Goal: Transaction & Acquisition: Purchase product/service

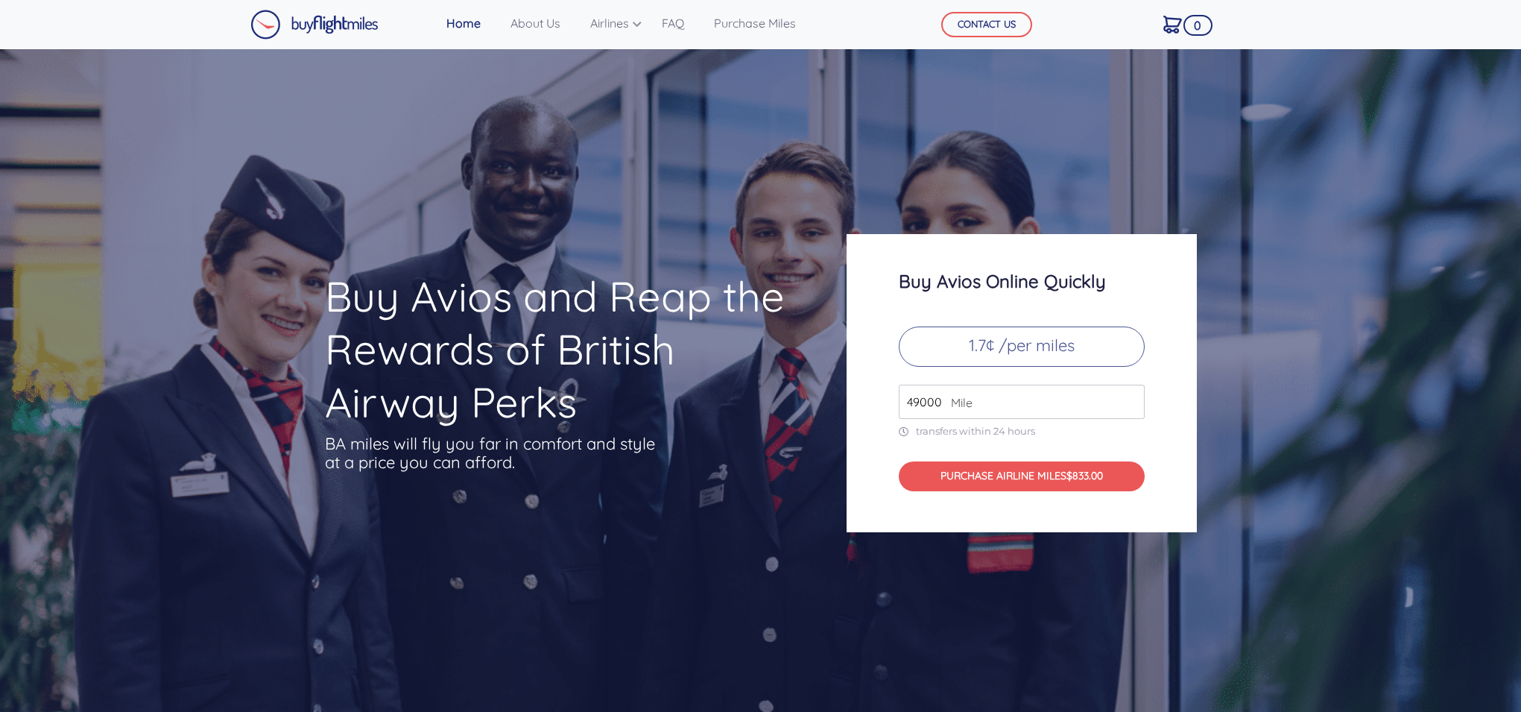
click at [1002, 403] on input "49000" at bounding box center [1022, 402] width 246 height 34
click at [1134, 408] on input "49000" at bounding box center [1022, 402] width 246 height 34
click at [1132, 394] on input "50000" at bounding box center [1022, 402] width 246 height 34
click at [1132, 394] on input "51000" at bounding box center [1022, 402] width 246 height 34
click at [1132, 394] on input "52000" at bounding box center [1022, 402] width 246 height 34
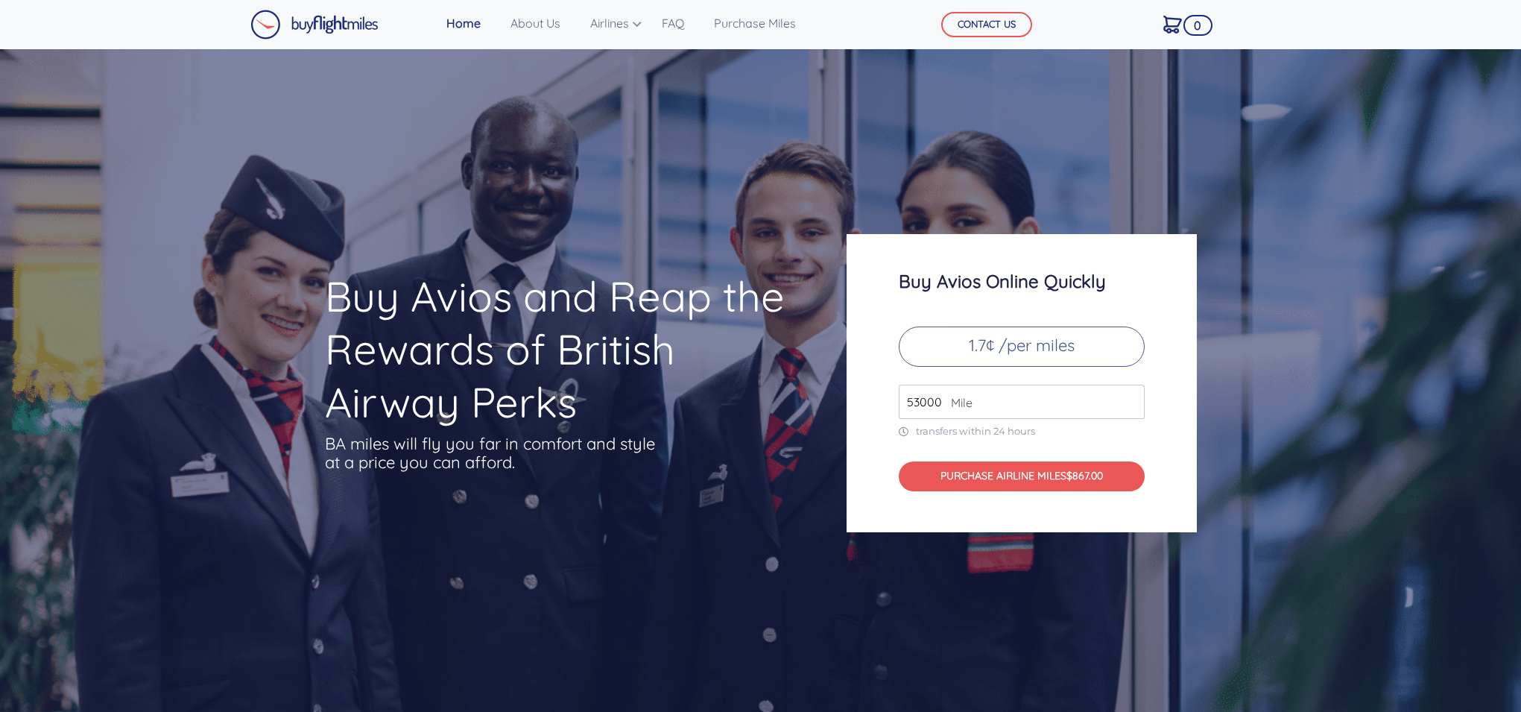
click at [1132, 394] on input "53000" at bounding box center [1022, 402] width 246 height 34
click at [1132, 394] on input "54000" at bounding box center [1022, 402] width 246 height 34
click at [1132, 394] on input "55000" at bounding box center [1022, 402] width 246 height 34
click at [1132, 394] on input "56000" at bounding box center [1022, 402] width 246 height 34
click at [1132, 394] on input "57000" at bounding box center [1022, 402] width 246 height 34
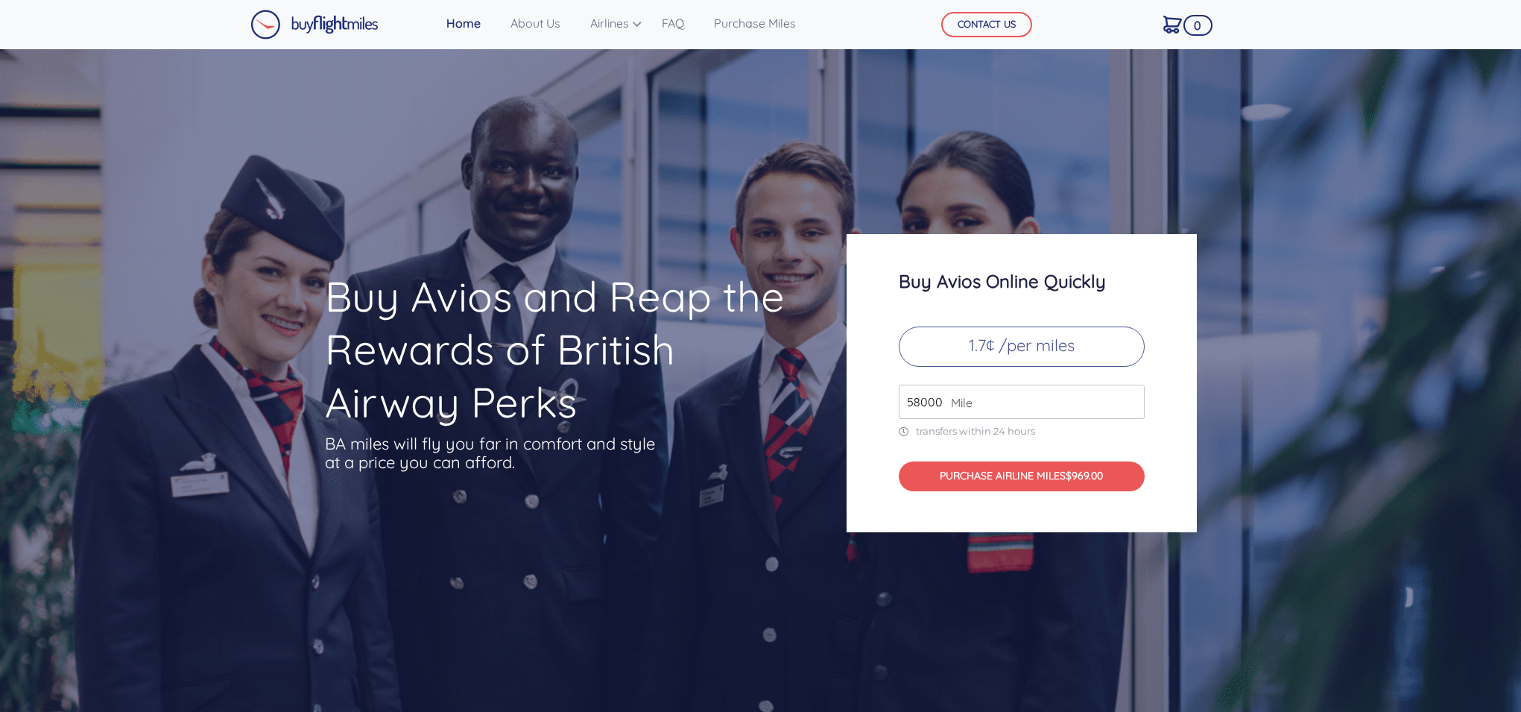
click at [1132, 394] on input "58000" at bounding box center [1022, 402] width 246 height 34
click at [1132, 394] on input "59000" at bounding box center [1022, 402] width 246 height 34
click at [1132, 394] on input "60000" at bounding box center [1022, 402] width 246 height 34
click at [1132, 394] on input "61000" at bounding box center [1022, 402] width 246 height 34
click at [1132, 394] on input "62000" at bounding box center [1022, 402] width 246 height 34
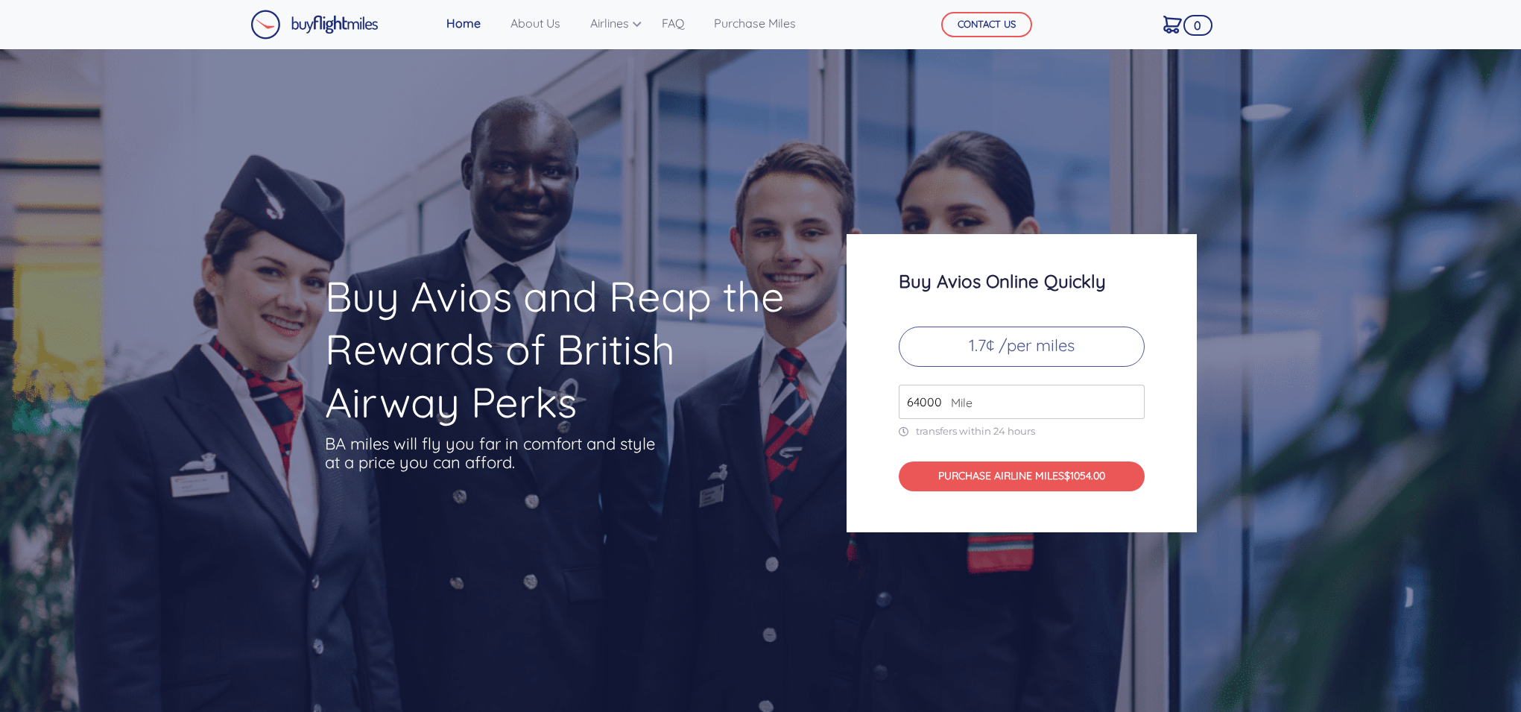
click at [1132, 394] on input "64000" at bounding box center [1022, 402] width 246 height 34
click at [1041, 400] on input "64000" at bounding box center [1022, 402] width 246 height 34
click at [1132, 398] on input "65000" at bounding box center [1022, 402] width 246 height 34
click at [1132, 398] on input "66000" at bounding box center [1022, 402] width 246 height 34
click at [1132, 398] on input "67000" at bounding box center [1022, 402] width 246 height 34
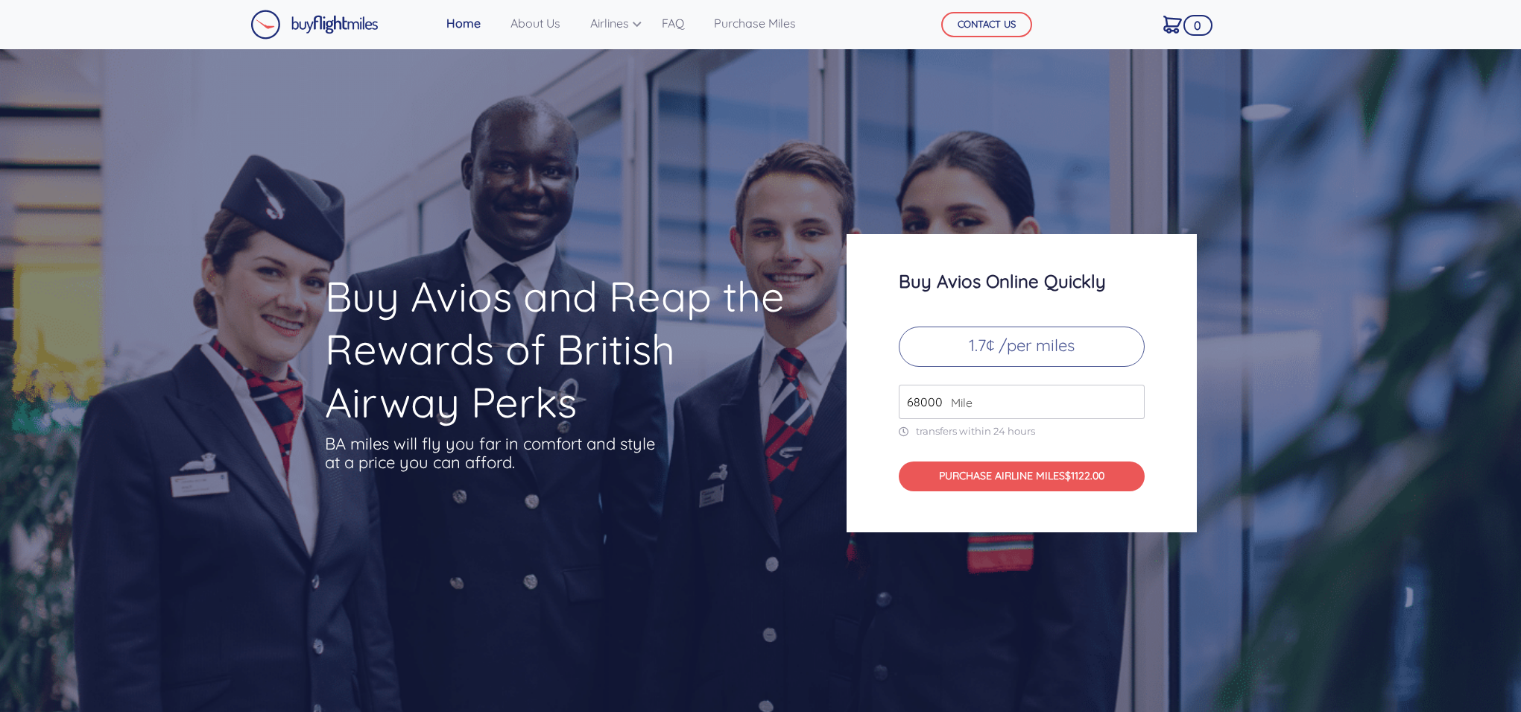
click at [1132, 398] on input "68000" at bounding box center [1022, 402] width 246 height 34
click at [1132, 398] on input "69000" at bounding box center [1022, 402] width 246 height 34
click at [1132, 398] on input "70000" at bounding box center [1022, 402] width 246 height 34
click at [1132, 398] on input "71000" at bounding box center [1022, 402] width 246 height 34
click at [1132, 398] on input "72000" at bounding box center [1022, 402] width 246 height 34
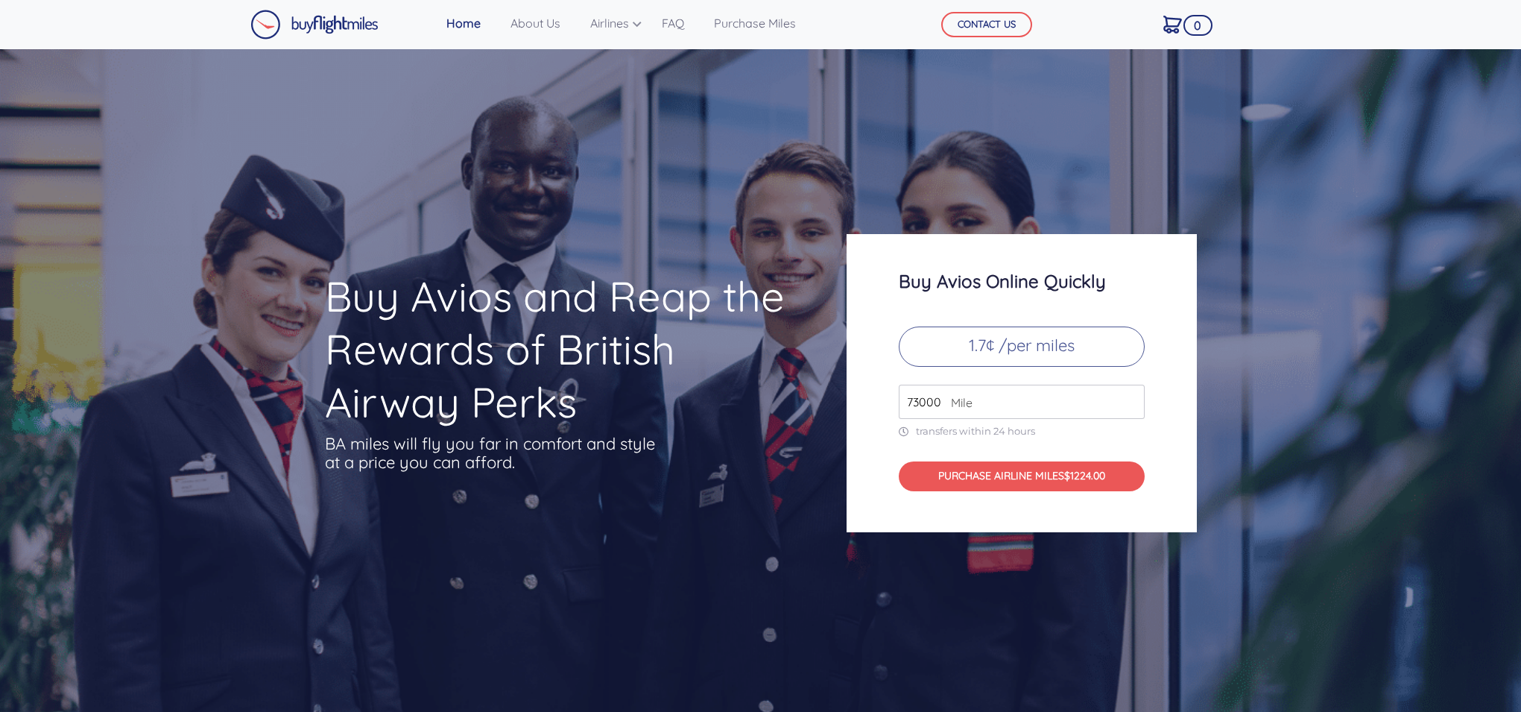
click at [1132, 398] on input "73000" at bounding box center [1022, 402] width 246 height 34
click at [1132, 398] on input "74000" at bounding box center [1022, 402] width 246 height 34
click at [1132, 398] on input "75000" at bounding box center [1022, 402] width 246 height 34
click at [1132, 398] on input "76000" at bounding box center [1022, 402] width 246 height 34
click at [1132, 398] on input "77000" at bounding box center [1022, 402] width 246 height 34
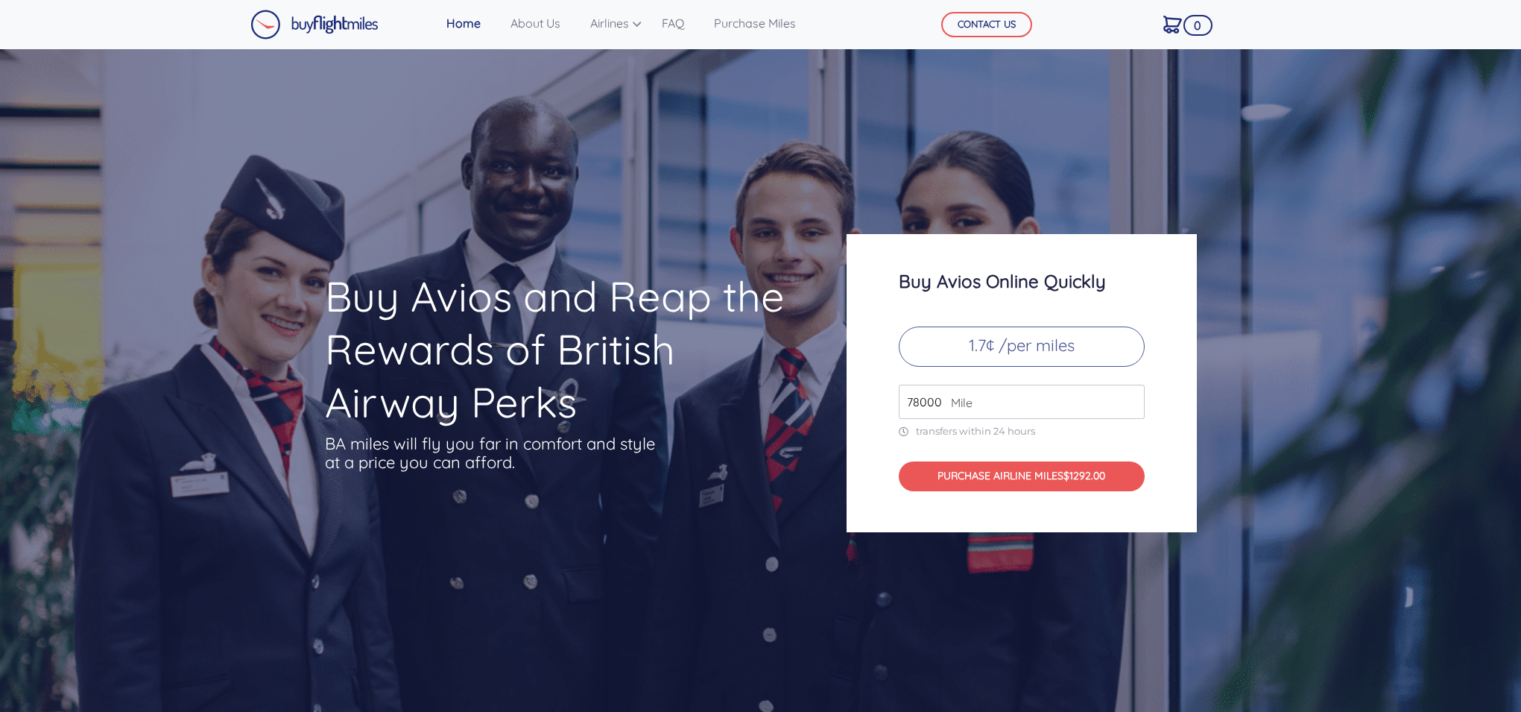
click at [1132, 398] on input "78000" at bounding box center [1022, 402] width 246 height 34
click at [1132, 398] on input "79000" at bounding box center [1022, 402] width 246 height 34
click at [1132, 398] on input "80000" at bounding box center [1022, 402] width 246 height 34
click at [1132, 398] on input "81000" at bounding box center [1022, 402] width 246 height 34
click at [1132, 398] on input "82000" at bounding box center [1022, 402] width 246 height 34
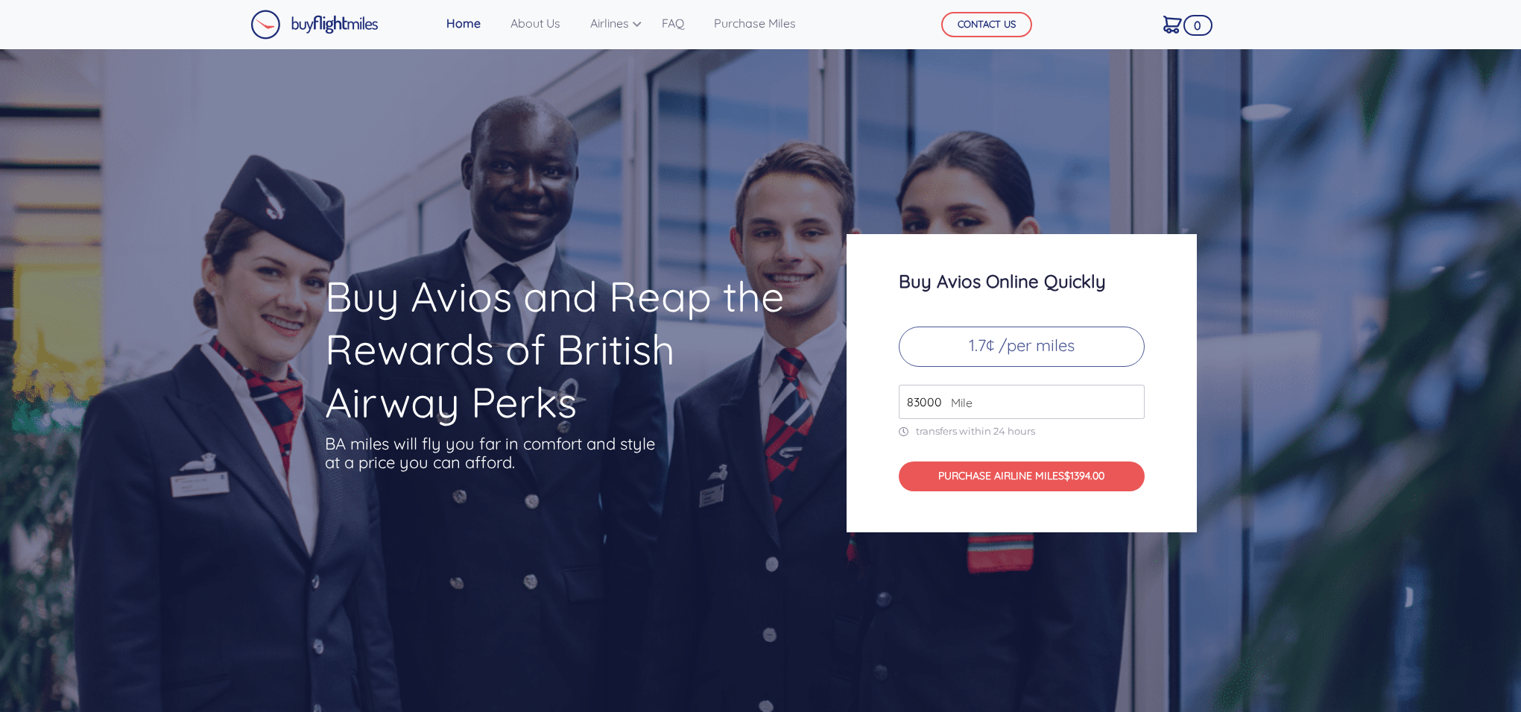
click at [1132, 398] on input "83000" at bounding box center [1022, 402] width 246 height 34
click at [1132, 398] on input "84000" at bounding box center [1022, 402] width 246 height 34
click at [1132, 398] on input "85000" at bounding box center [1022, 402] width 246 height 34
click at [1132, 398] on input "86000" at bounding box center [1022, 402] width 246 height 34
click at [1132, 398] on input "87000" at bounding box center [1022, 402] width 246 height 34
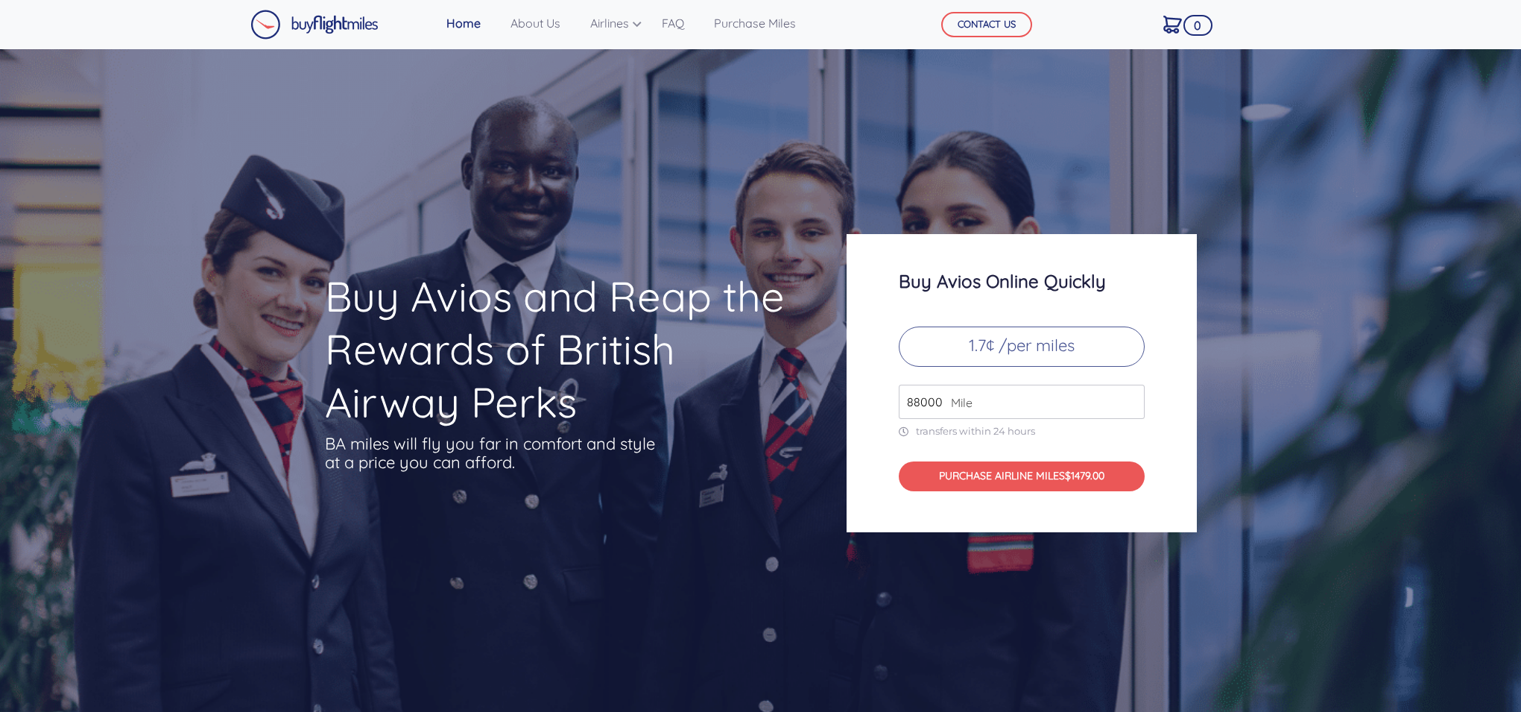
click at [1132, 398] on input "88000" at bounding box center [1022, 402] width 246 height 34
click at [1132, 398] on input "89000" at bounding box center [1022, 402] width 246 height 34
click at [1132, 398] on input "90000" at bounding box center [1022, 402] width 246 height 34
click at [1132, 398] on input "91000" at bounding box center [1022, 402] width 246 height 34
click at [1133, 410] on input "91000" at bounding box center [1022, 402] width 246 height 34
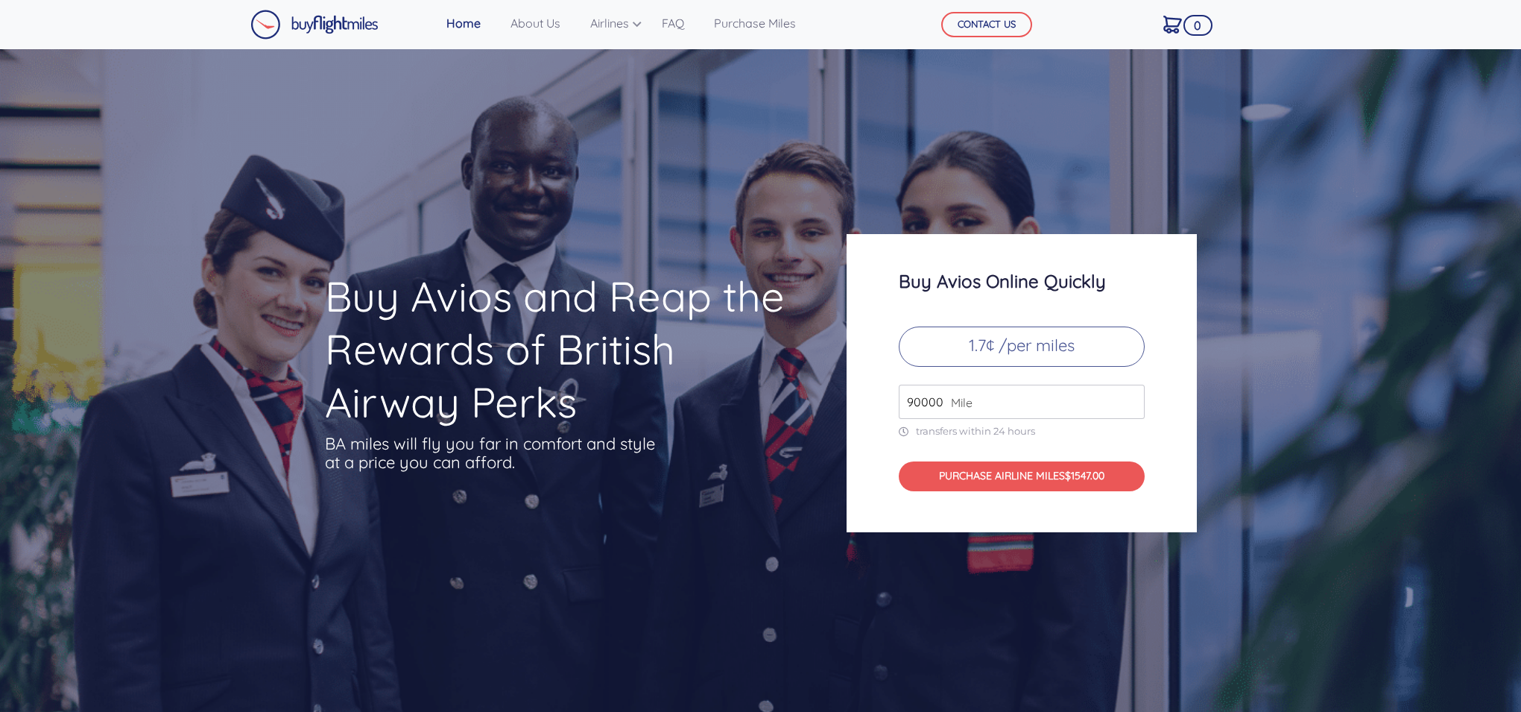
click at [1131, 408] on input "90000" at bounding box center [1022, 402] width 246 height 34
click at [1129, 394] on input "91000" at bounding box center [1022, 402] width 246 height 34
click at [1129, 394] on input "92000" at bounding box center [1022, 402] width 246 height 34
click at [1129, 394] on input "93000" at bounding box center [1022, 402] width 246 height 34
click at [1129, 394] on input "94000" at bounding box center [1022, 402] width 246 height 34
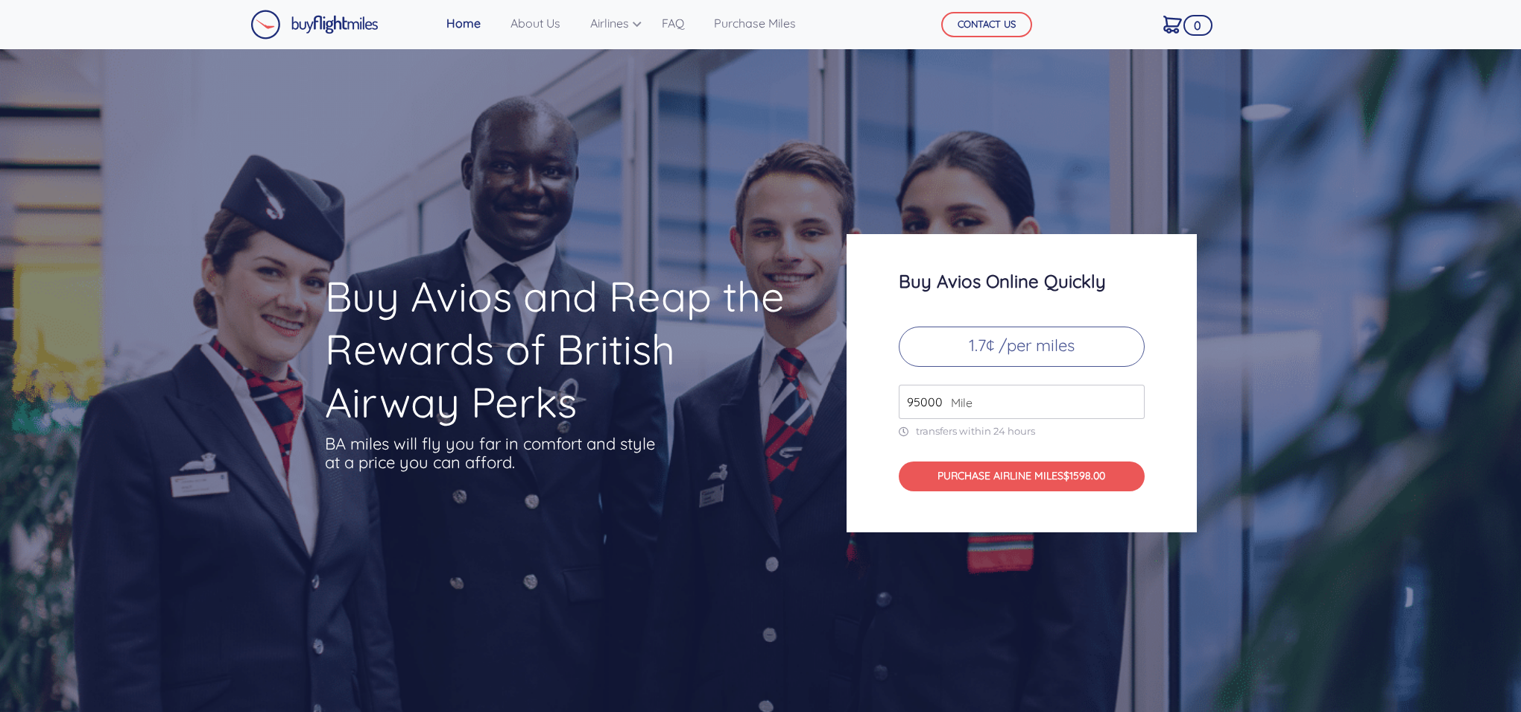
click at [1129, 394] on input "95000" at bounding box center [1022, 402] width 246 height 34
click at [1129, 394] on input "96000" at bounding box center [1022, 402] width 246 height 34
click at [1129, 394] on input "97000" at bounding box center [1022, 402] width 246 height 34
click at [1129, 394] on input "98000" at bounding box center [1022, 402] width 246 height 34
click at [1129, 394] on input "99000" at bounding box center [1022, 402] width 246 height 34
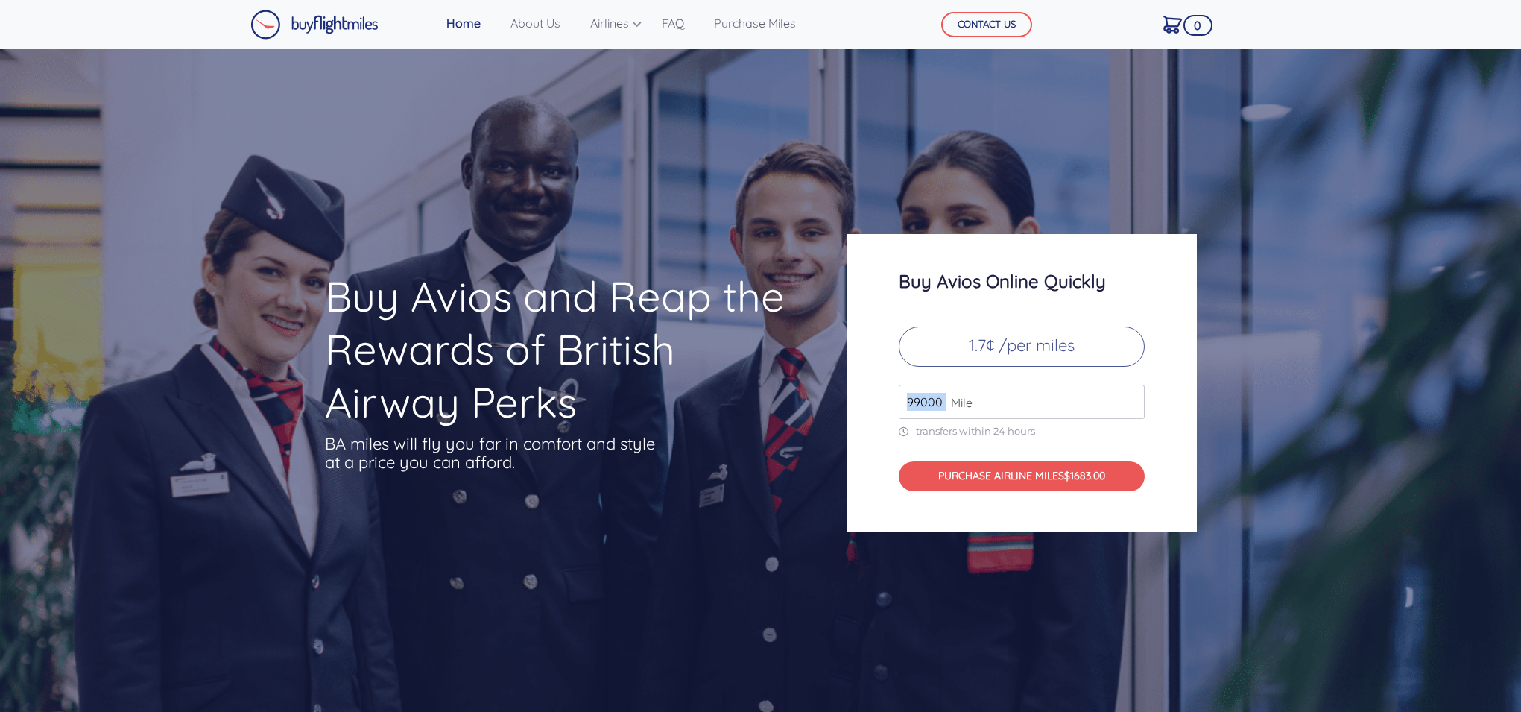
drag, startPoint x: 944, startPoint y: 401, endPoint x: 870, endPoint y: 405, distance: 73.9
click at [870, 405] on div "Buy Avios Online Quickly 1.7¢ /per miles 99000 Mile transfers within 24 hours P…" at bounding box center [1022, 383] width 350 height 298
click at [932, 402] on input "99000" at bounding box center [1022, 402] width 246 height 34
click at [1131, 397] on input "100000" at bounding box center [1022, 402] width 246 height 34
click at [1131, 397] on input "101000" at bounding box center [1022, 402] width 246 height 34
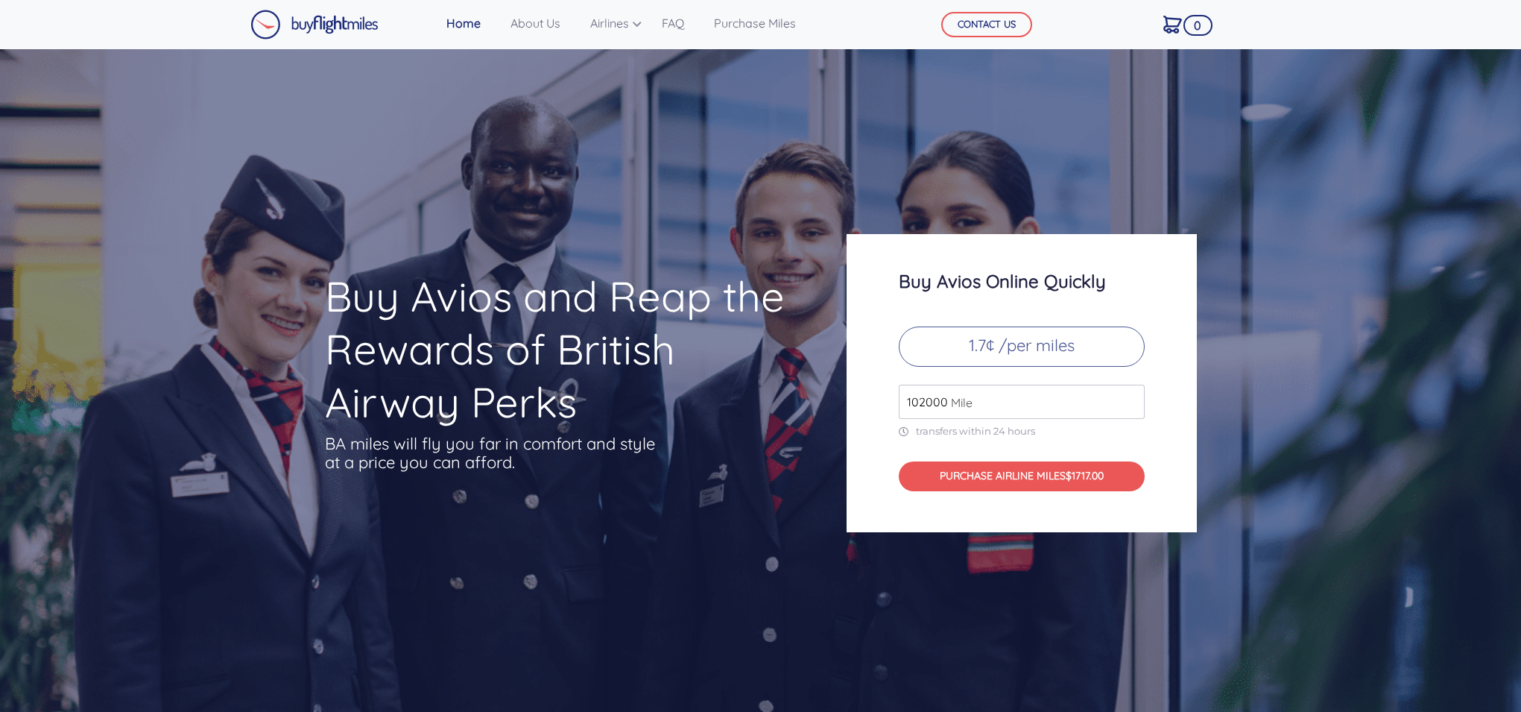
click at [1131, 397] on input "102000" at bounding box center [1022, 402] width 246 height 34
click at [1131, 397] on input "1003000" at bounding box center [1022, 402] width 246 height 34
click at [1131, 410] on input "1003000" at bounding box center [1022, 402] width 246 height 34
click at [1131, 408] on input "1002000" at bounding box center [1022, 402] width 246 height 34
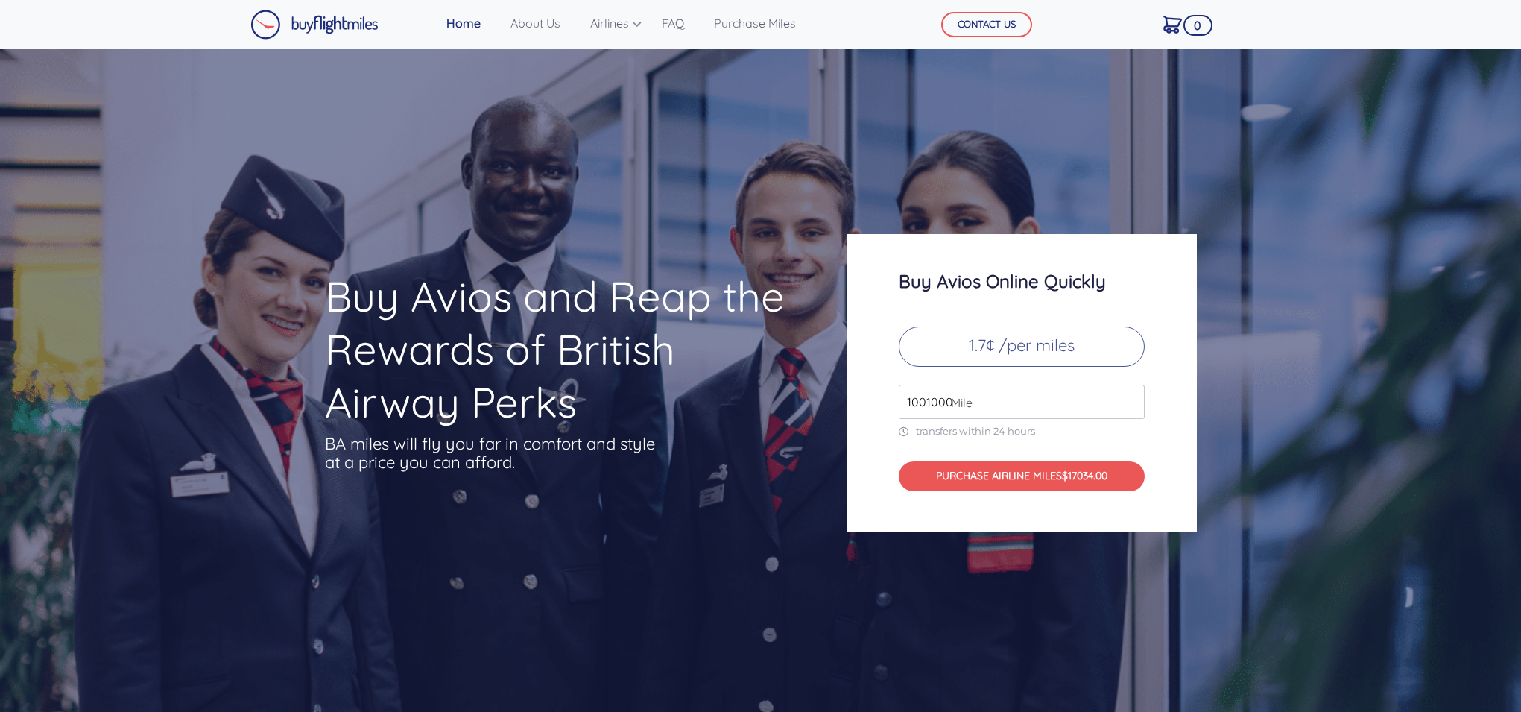
click at [1131, 407] on input "1001000" at bounding box center [1022, 402] width 246 height 34
click at [1131, 407] on input "1000000" at bounding box center [1022, 402] width 246 height 34
click at [1131, 408] on input "999000" at bounding box center [1022, 402] width 246 height 34
type input "1000000"
click at [1130, 396] on input "1000000" at bounding box center [1022, 402] width 246 height 34
